Goal: Task Accomplishment & Management: Manage account settings

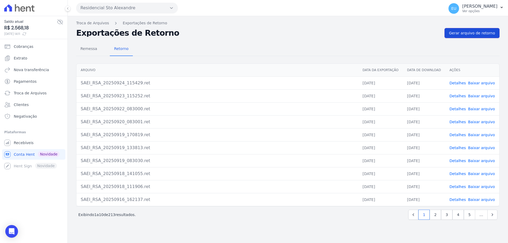
click at [464, 32] on span "Gerar arquivo de retorno" at bounding box center [472, 32] width 46 height 5
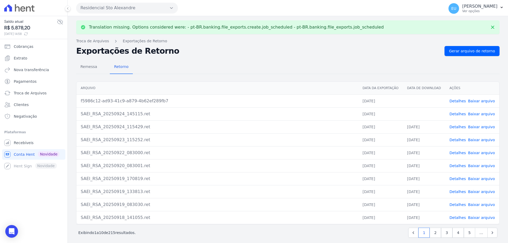
click at [453, 113] on link "Detalhes" at bounding box center [457, 114] width 16 height 4
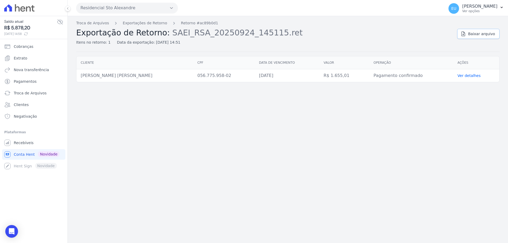
click at [484, 33] on span "Baixar arquivo" at bounding box center [481, 33] width 27 height 5
click at [131, 22] on link "Exportações de Retorno" at bounding box center [145, 23] width 44 height 6
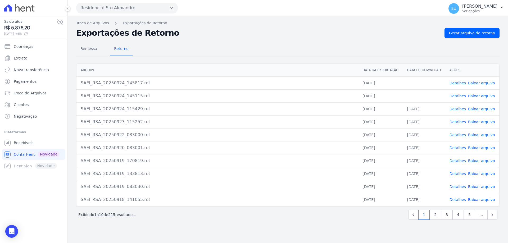
click at [476, 95] on link "Baixar arquivo" at bounding box center [481, 96] width 27 height 4
click at [459, 83] on link "Detalhes" at bounding box center [457, 83] width 16 height 4
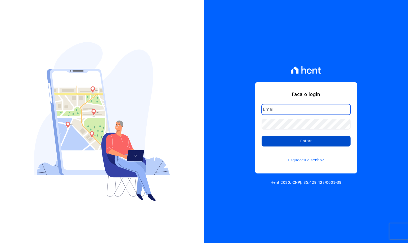
type input "financeiro@vlbarros.com.br"
click at [303, 139] on input "Entrar" at bounding box center [305, 141] width 89 height 11
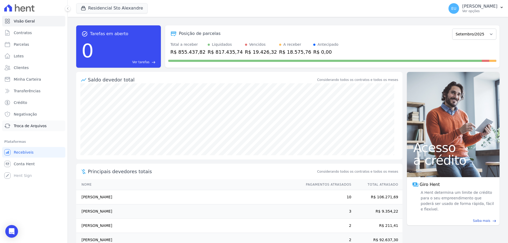
click at [26, 124] on span "Troca de Arquivos" at bounding box center [30, 125] width 33 height 5
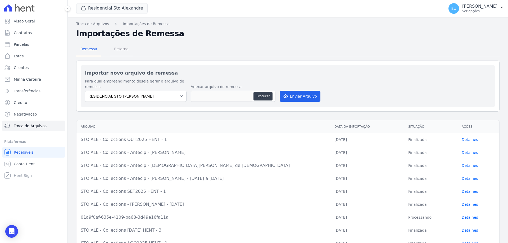
click at [119, 48] on span "Retorno" at bounding box center [121, 49] width 21 height 11
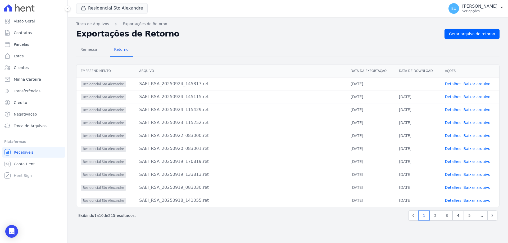
click at [407, 83] on link "Baixar arquivo" at bounding box center [476, 84] width 27 height 4
click at [88, 49] on span "Remessa" at bounding box center [88, 49] width 23 height 11
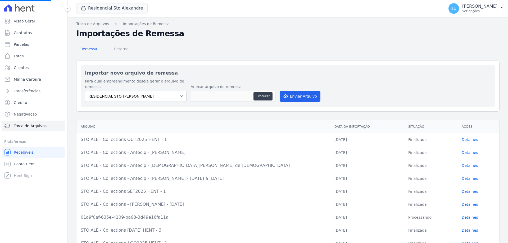
click at [120, 52] on span "Retorno" at bounding box center [121, 49] width 21 height 11
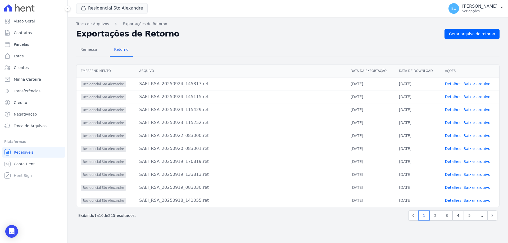
click at [407, 96] on link "Detalhes" at bounding box center [453, 97] width 16 height 4
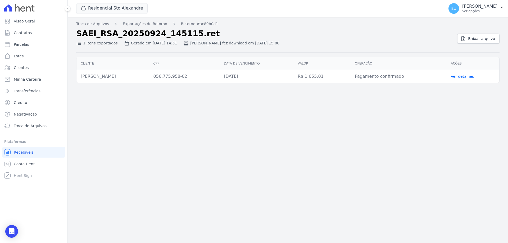
click at [407, 76] on link "Ver detalhes" at bounding box center [462, 76] width 23 height 4
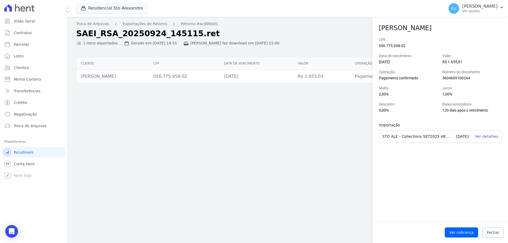
click at [407, 231] on span "Fechar" at bounding box center [493, 232] width 12 height 5
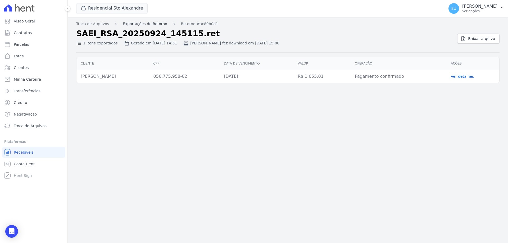
click at [137, 25] on link "Exportações de Retorno" at bounding box center [145, 24] width 44 height 6
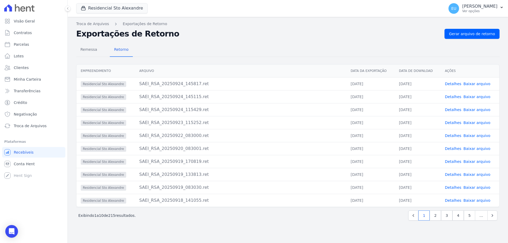
click at [407, 85] on link "Detalhes" at bounding box center [453, 84] width 16 height 4
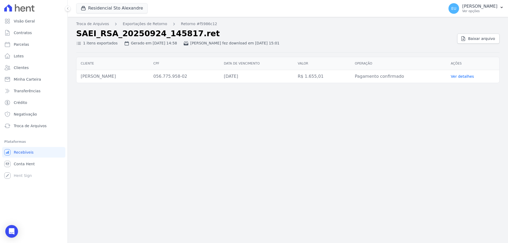
click at [407, 75] on link "Ver detalhes" at bounding box center [462, 76] width 23 height 4
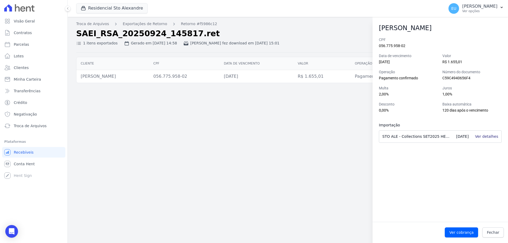
click at [407, 136] on link "Ver detalhes" at bounding box center [486, 136] width 23 height 4
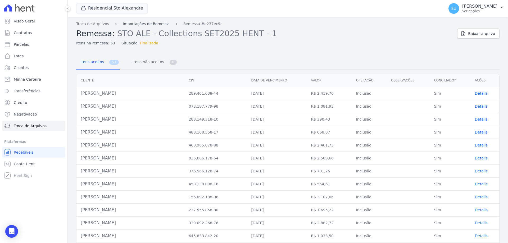
click at [133, 22] on link "Importações de Remessa" at bounding box center [146, 24] width 47 height 6
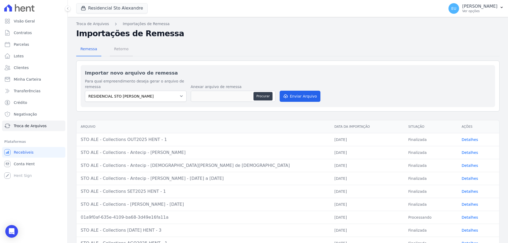
click at [117, 48] on span "Retorno" at bounding box center [121, 49] width 21 height 11
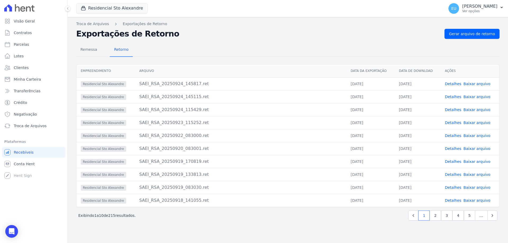
click at [407, 96] on link "Detalhes" at bounding box center [453, 97] width 16 height 4
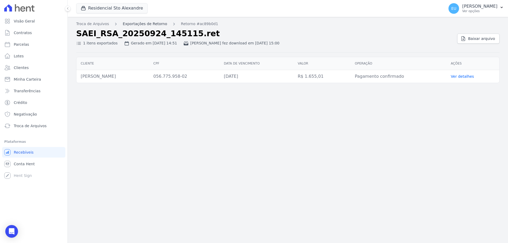
click at [132, 23] on link "Exportações de Retorno" at bounding box center [145, 24] width 44 height 6
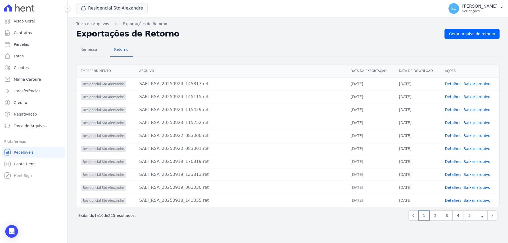
click at [407, 82] on link "Detalhes" at bounding box center [453, 84] width 16 height 4
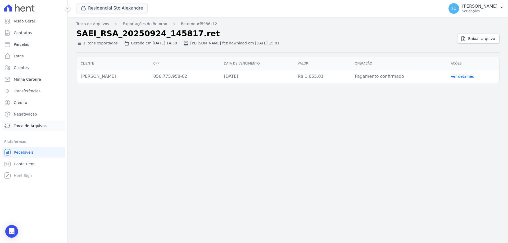
click at [25, 125] on span "Troca de Arquivos" at bounding box center [30, 125] width 33 height 5
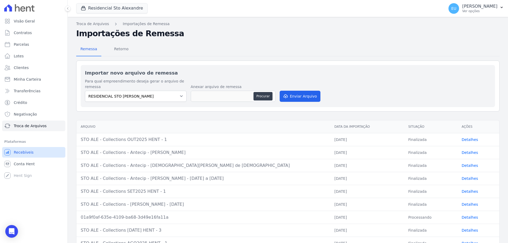
click at [28, 152] on span "Recebíveis" at bounding box center [24, 152] width 20 height 5
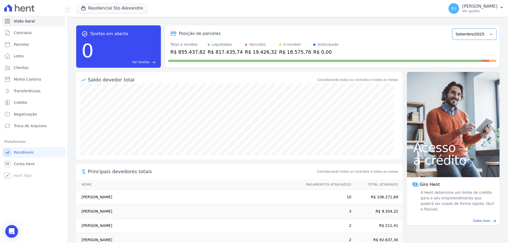
click at [407, 35] on select "Março/2020 Abril/2020 Maio/2020 Junho/2020 Julho/2020 Agosto/2020 Setembro/2020…" at bounding box center [474, 34] width 44 height 11
click at [343, 33] on div "Posição de parcelas" at bounding box center [309, 33] width 282 height 6
click at [144, 61] on span "Ver tarefas" at bounding box center [140, 62] width 17 height 5
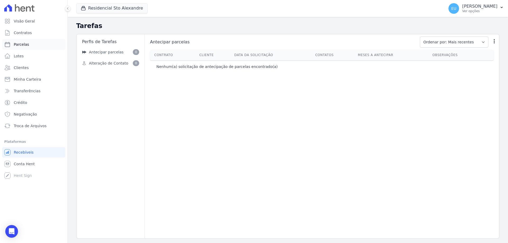
click at [23, 43] on span "Parcelas" at bounding box center [21, 44] width 15 height 5
select select
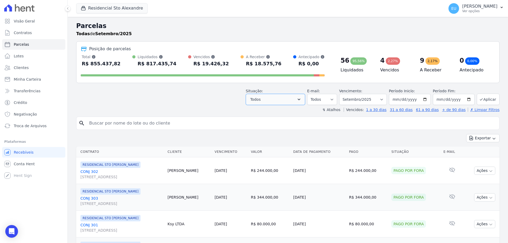
click at [302, 100] on icon "button" at bounding box center [298, 99] width 5 height 5
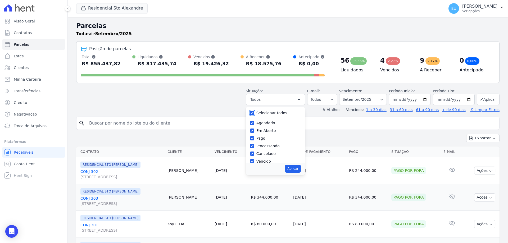
click at [254, 113] on input "Selecionar todos" at bounding box center [252, 113] width 4 height 4
checkbox input "false"
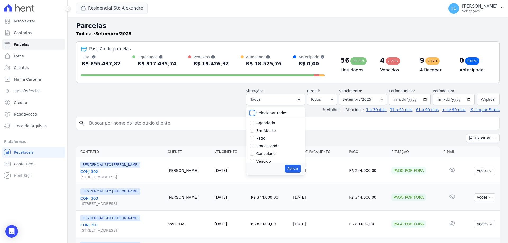
checkbox input "false"
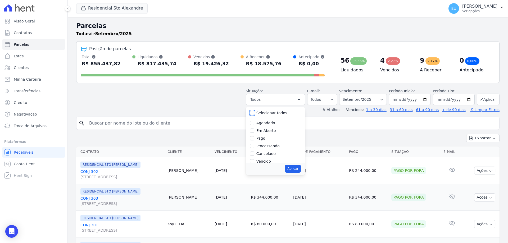
checkbox input "false"
click at [254, 134] on input "Vencido" at bounding box center [252, 135] width 4 height 4
checkbox input "true"
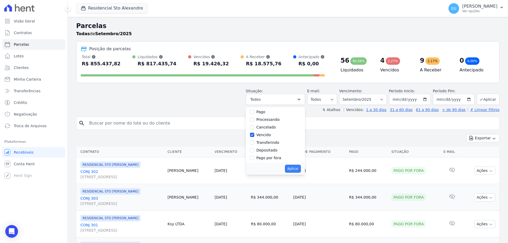
click at [295, 168] on button "Aplicar" at bounding box center [293, 169] width 16 height 8
select select "overdue"
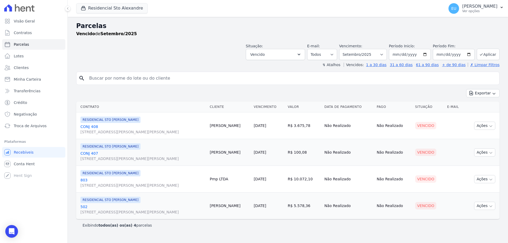
select select
click at [480, 179] on button "Ações" at bounding box center [484, 179] width 21 height 8
click at [476, 211] on link "Enviar whatsapp" at bounding box center [482, 211] width 51 height 10
